Goal: Task Accomplishment & Management: Manage account settings

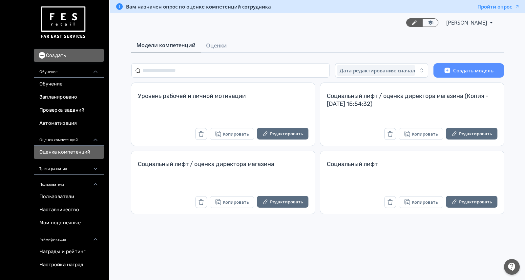
click at [211, 42] on span "Оценки" at bounding box center [216, 46] width 21 height 8
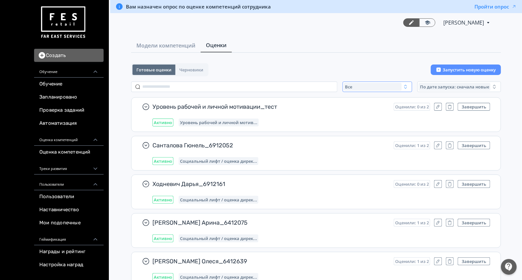
click at [353, 85] on div "Все" at bounding box center [373, 87] width 58 height 8
click at [351, 109] on button "Активные" at bounding box center [408, 114] width 115 height 12
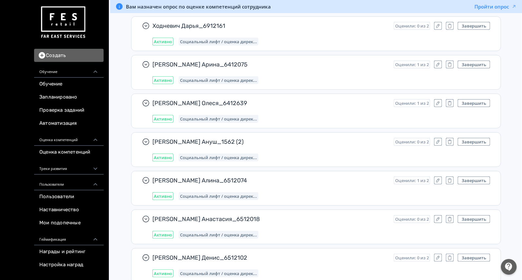
scroll to position [2549, 0]
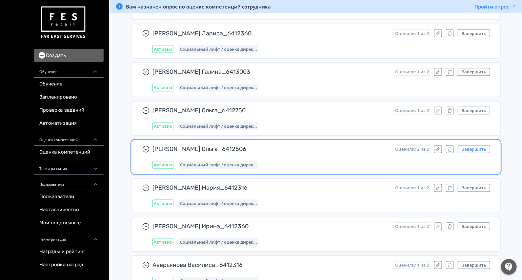
click at [483, 146] on button "Завершить" at bounding box center [474, 150] width 32 height 8
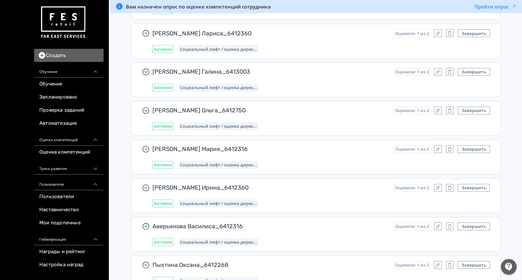
scroll to position [3436, 0]
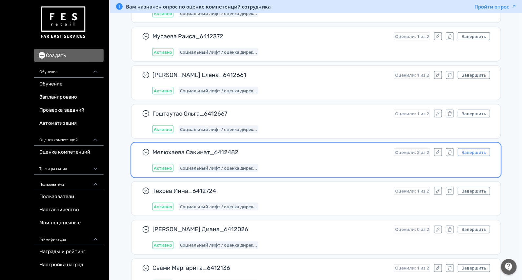
click at [476, 149] on button "Завершить" at bounding box center [474, 153] width 32 height 8
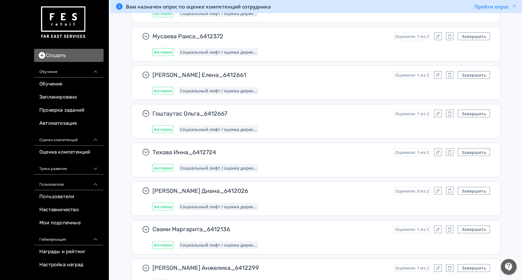
scroll to position [3783, 0]
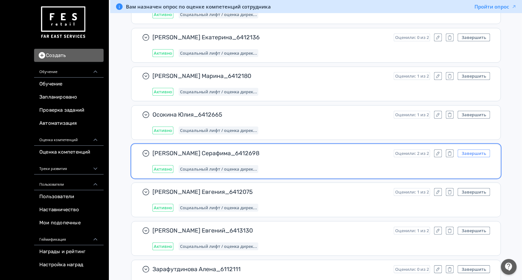
click at [474, 149] on button "Завершить" at bounding box center [474, 153] width 32 height 8
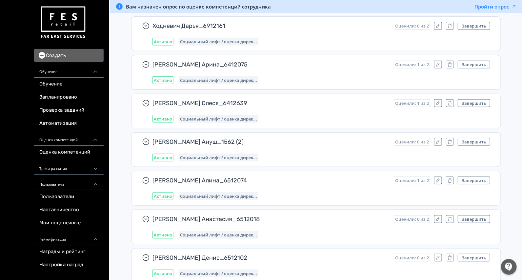
scroll to position [313, 0]
